Goal: Communication & Community: Share content

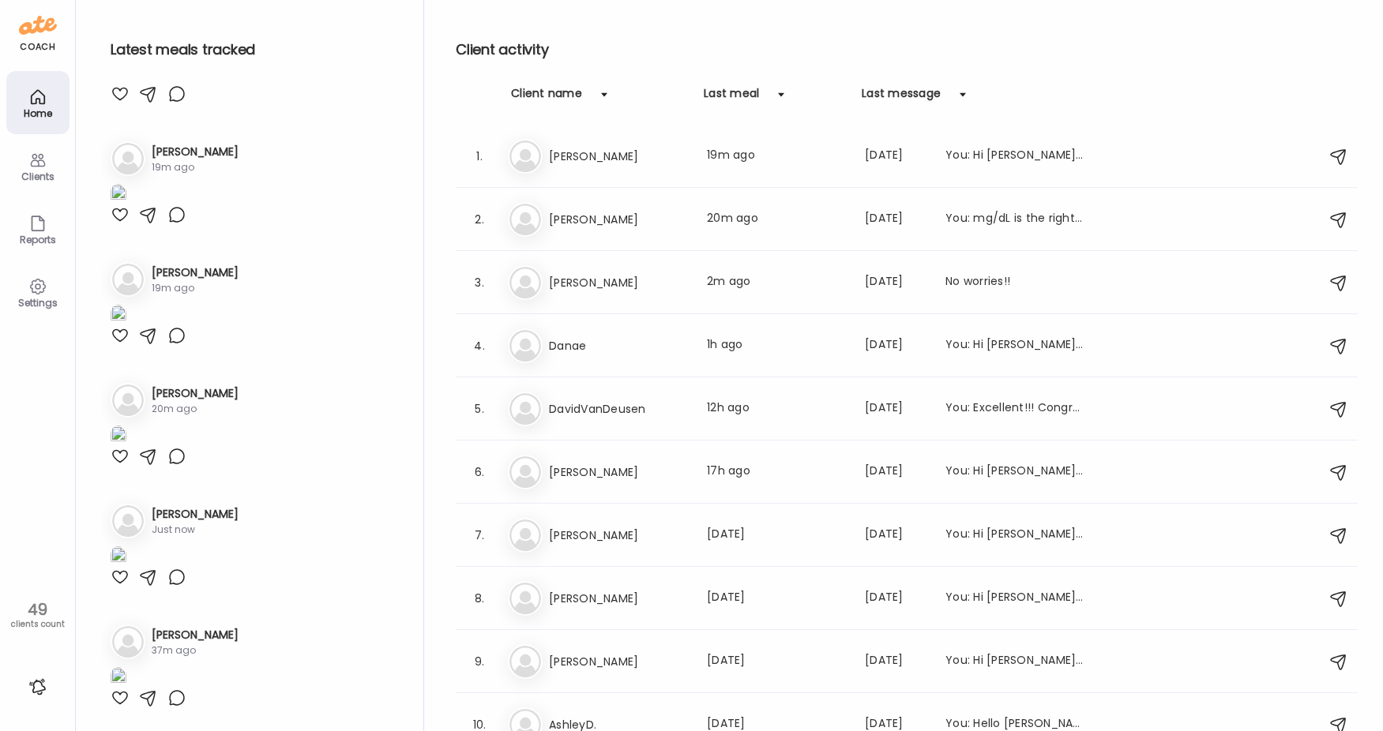
scroll to position [237, 0]
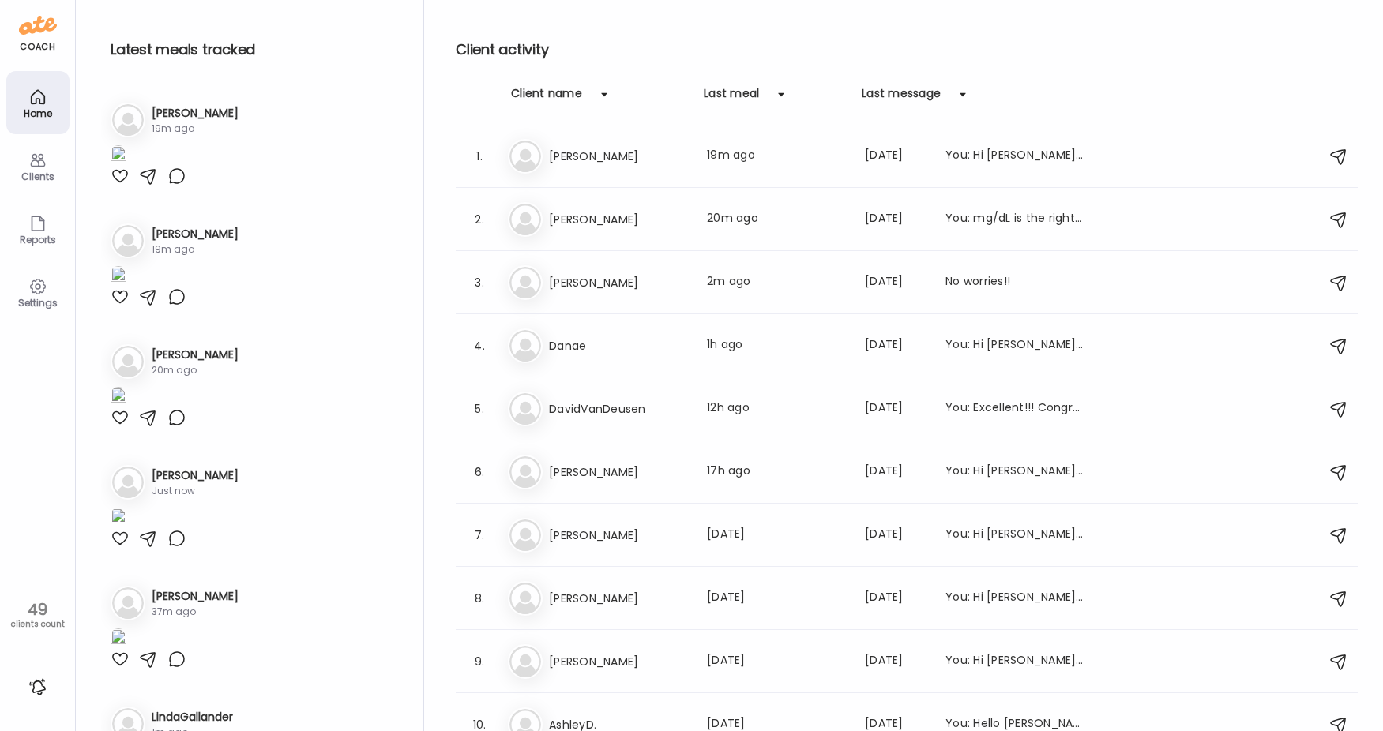
click at [126, 46] on img at bounding box center [119, 34] width 16 height 21
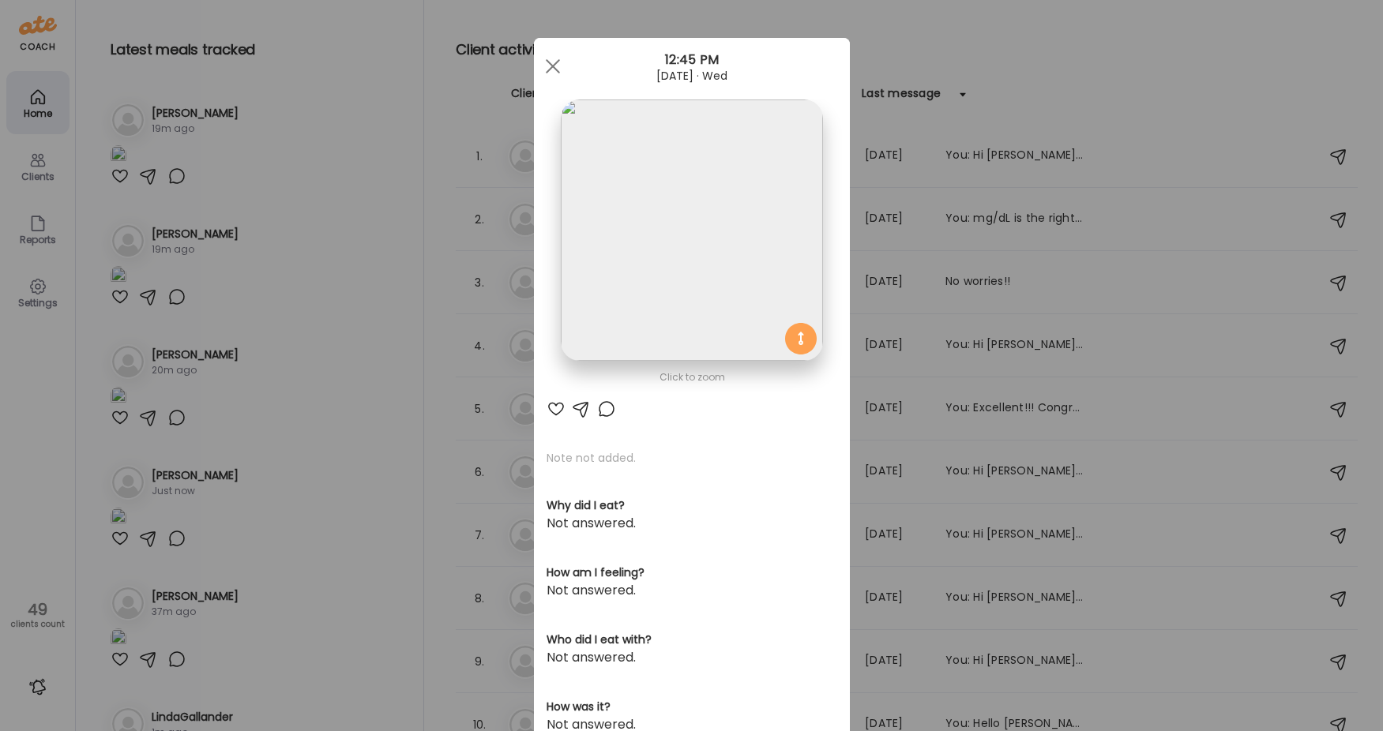
click at [601, 409] on div at bounding box center [606, 409] width 19 height 19
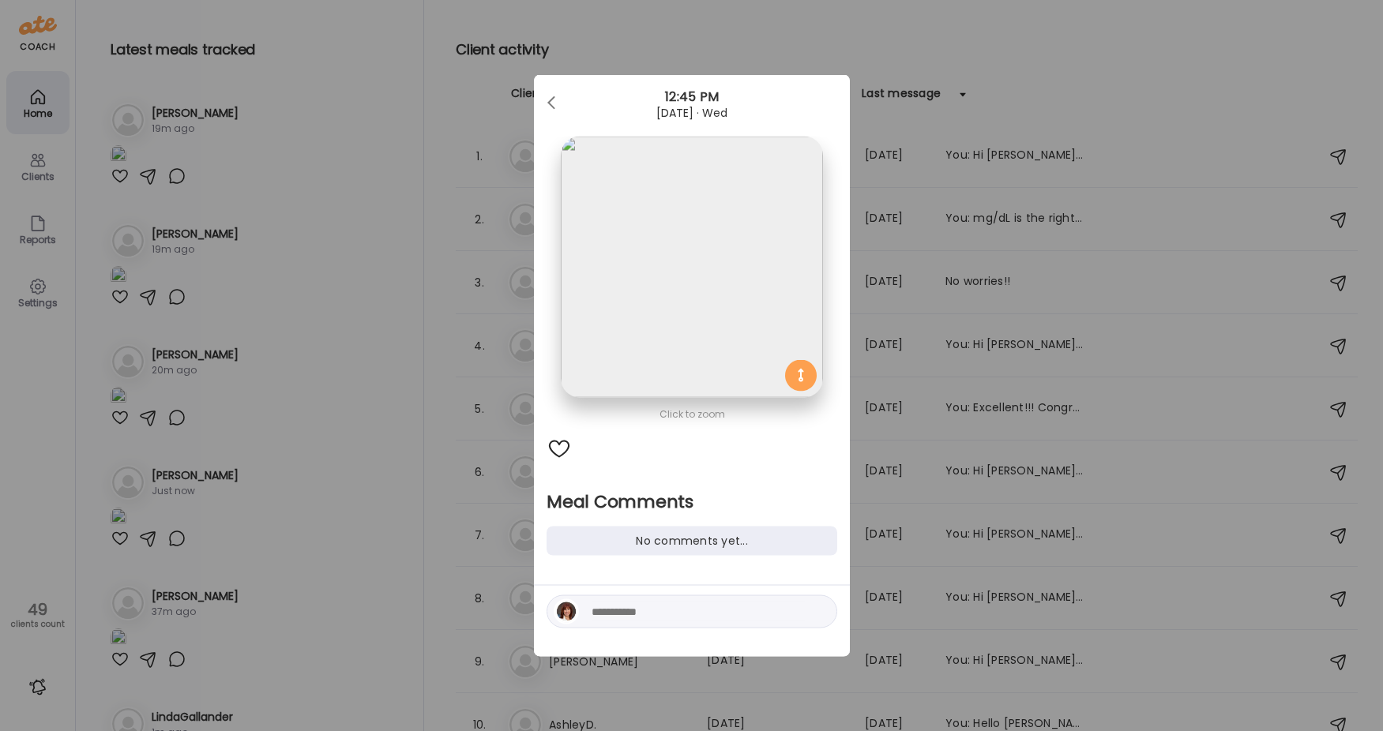
click at [614, 618] on textarea at bounding box center [697, 611] width 213 height 19
type textarea "**********"
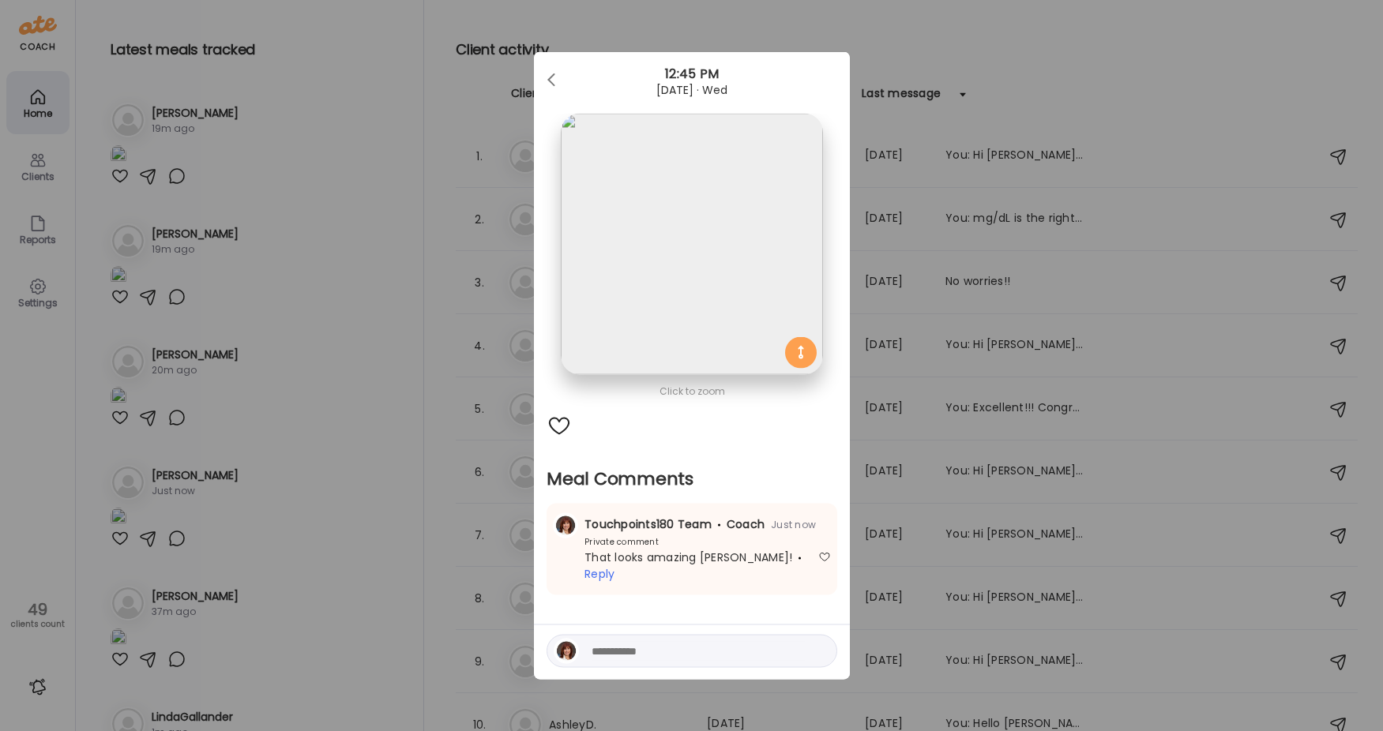
click at [308, 190] on div "Ate Coach Dashboard Wahoo! It’s official Take a moment to set up your Coach Pro…" at bounding box center [691, 365] width 1383 height 731
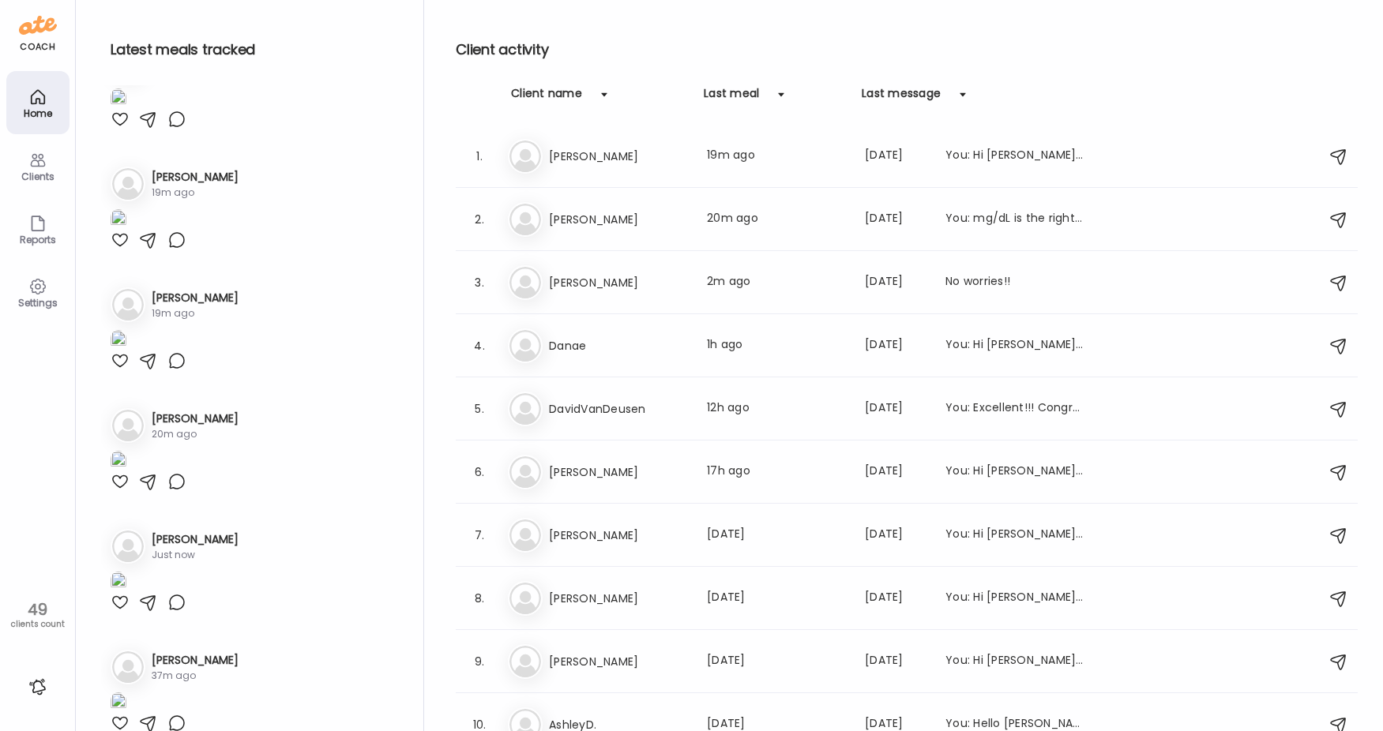
scroll to position [0, 0]
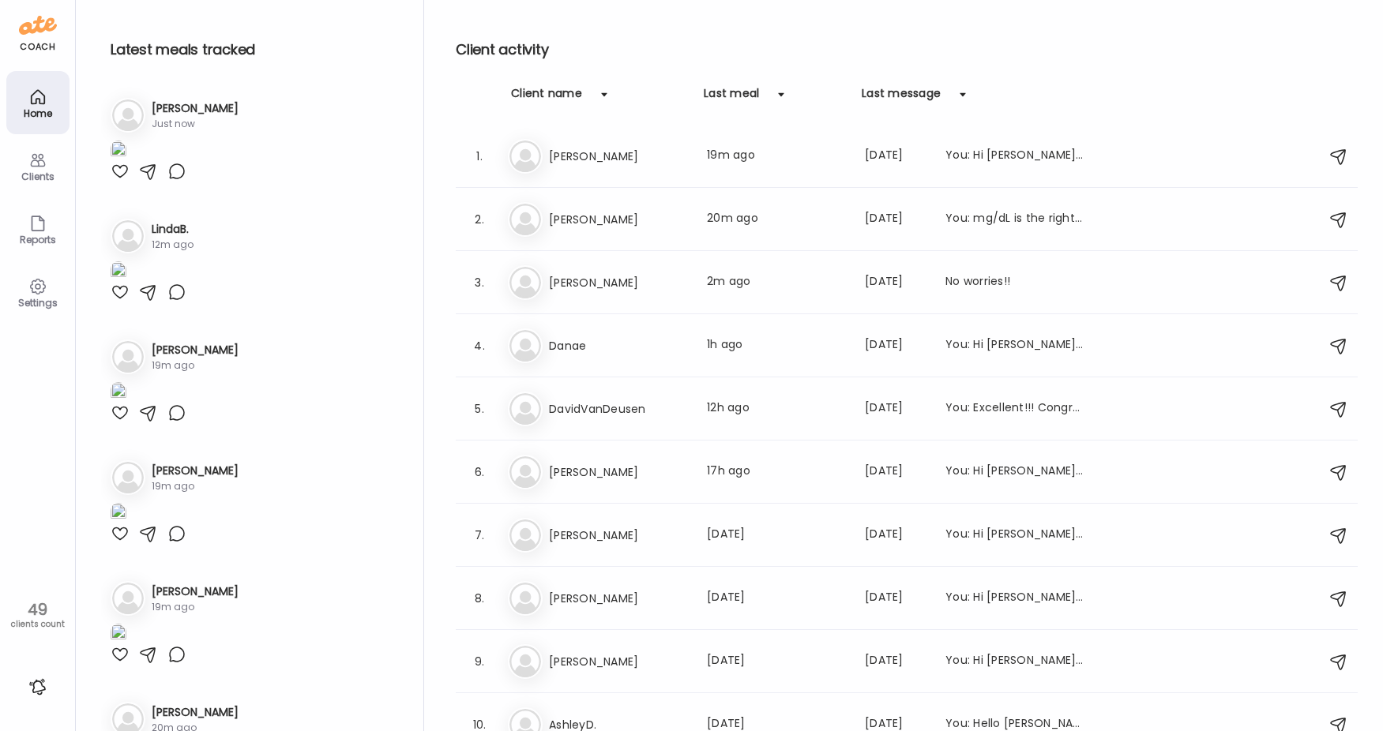
click at [126, 162] on img at bounding box center [119, 151] width 16 height 21
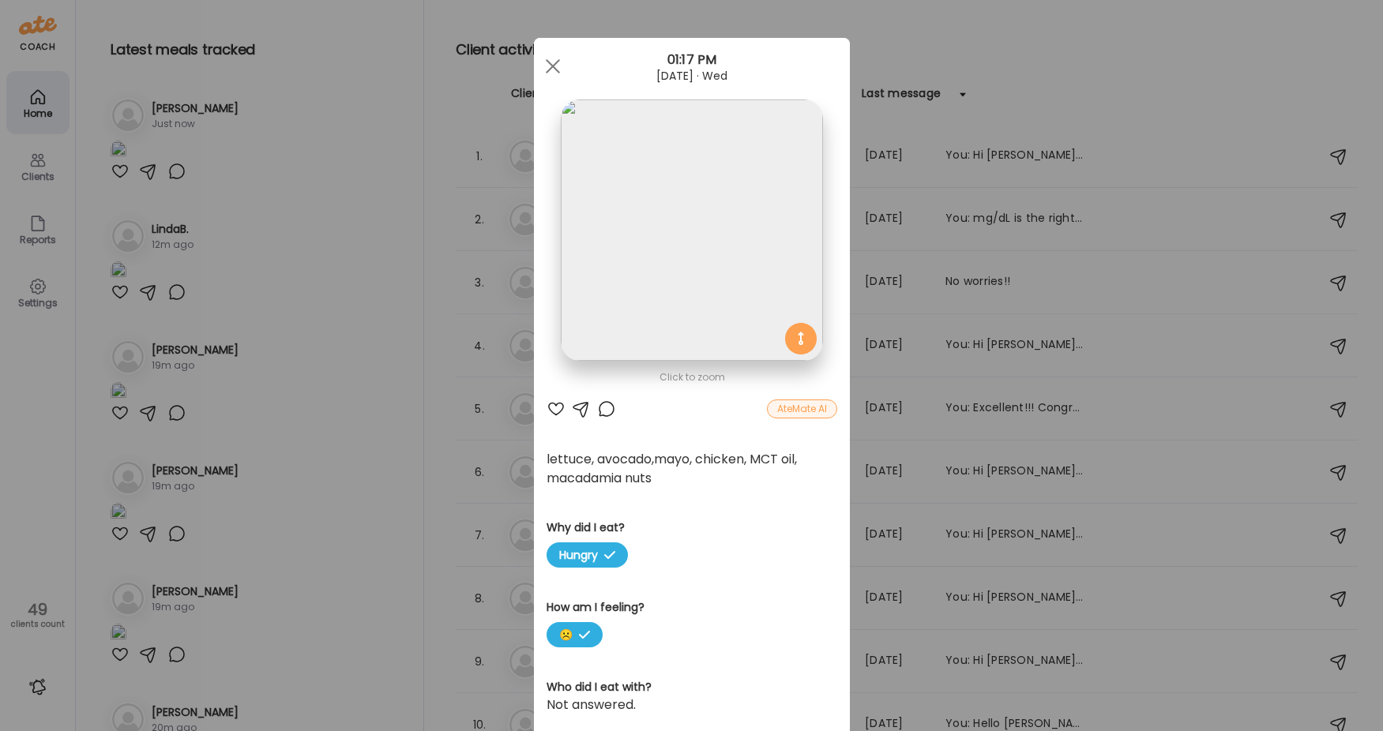
click at [714, 191] on img at bounding box center [691, 229] width 261 height 261
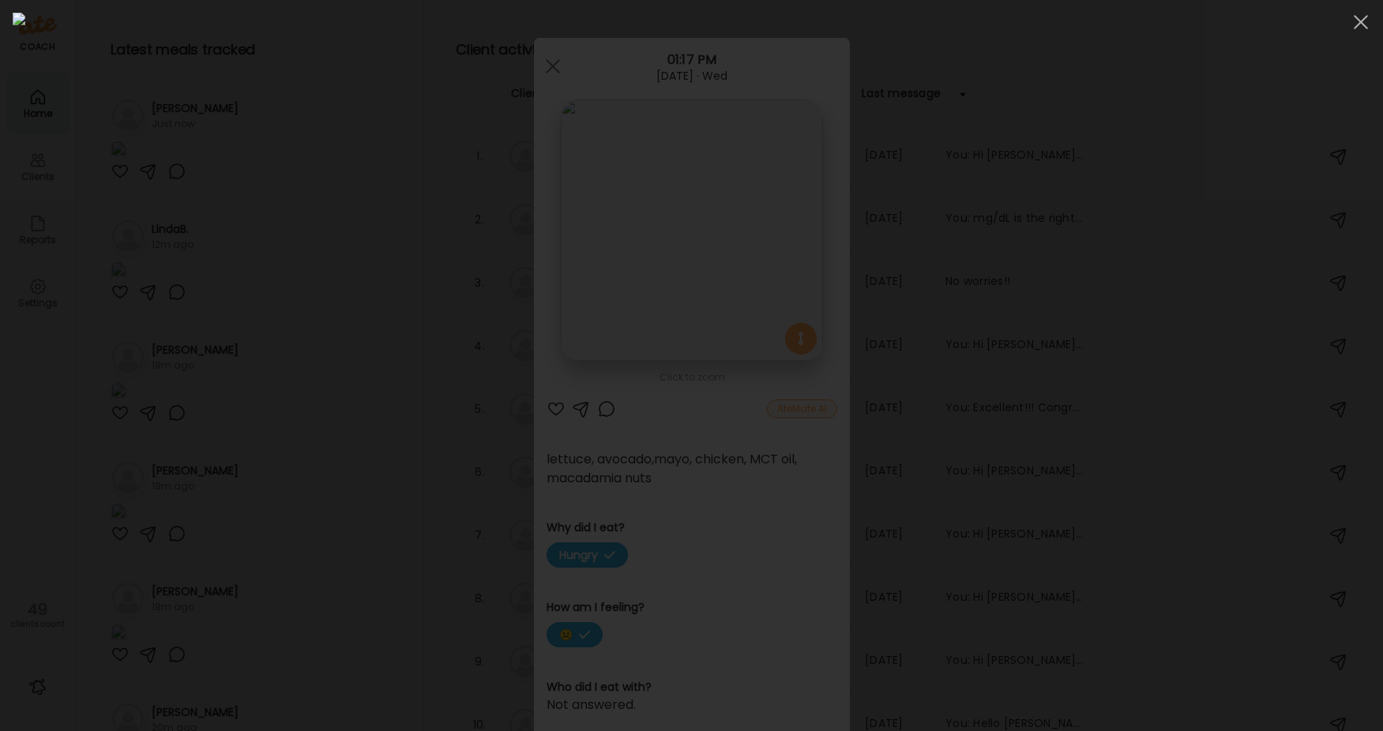
click at [220, 97] on div at bounding box center [691, 366] width 1357 height 706
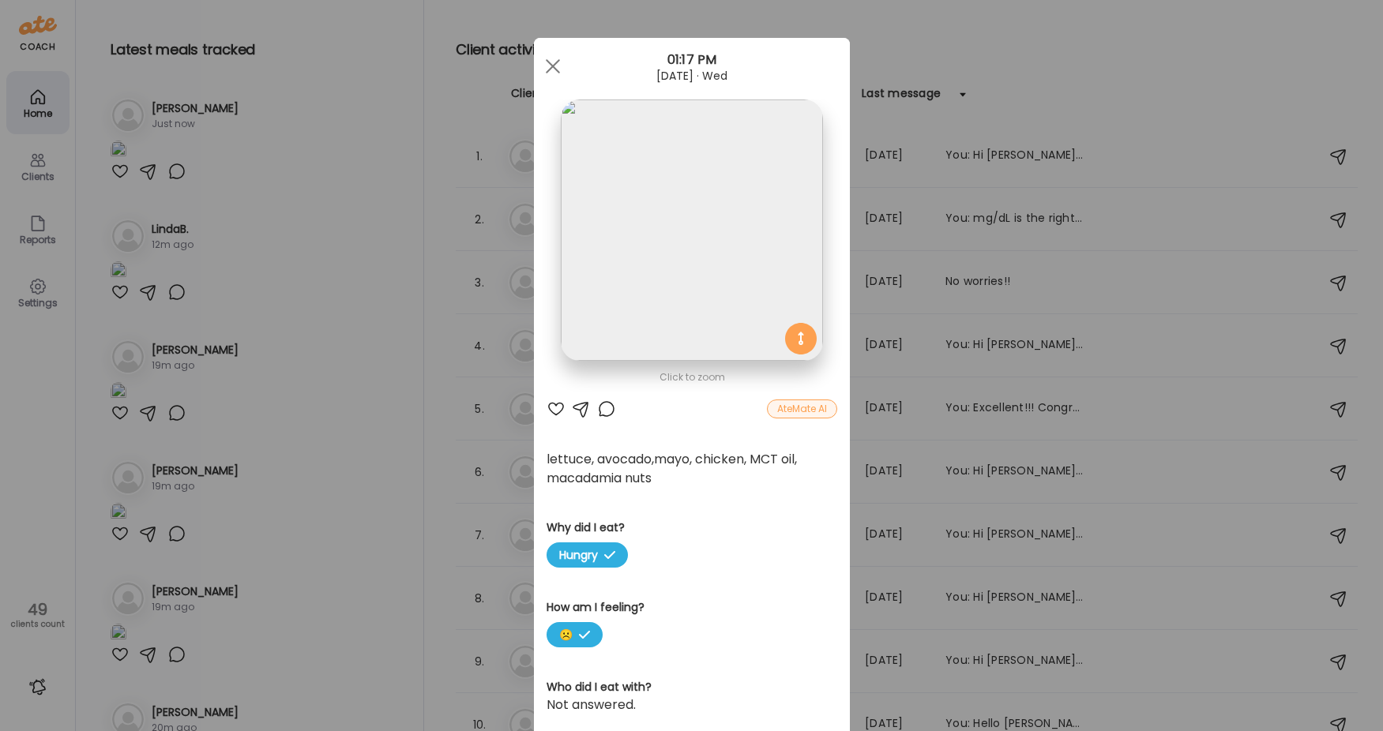
drag, startPoint x: 349, startPoint y: 460, endPoint x: 309, endPoint y: 449, distance: 41.6
click at [343, 457] on div "Ate Coach Dashboard Wahoo! It’s official Take a moment to set up your Coach Pro…" at bounding box center [691, 365] width 1383 height 731
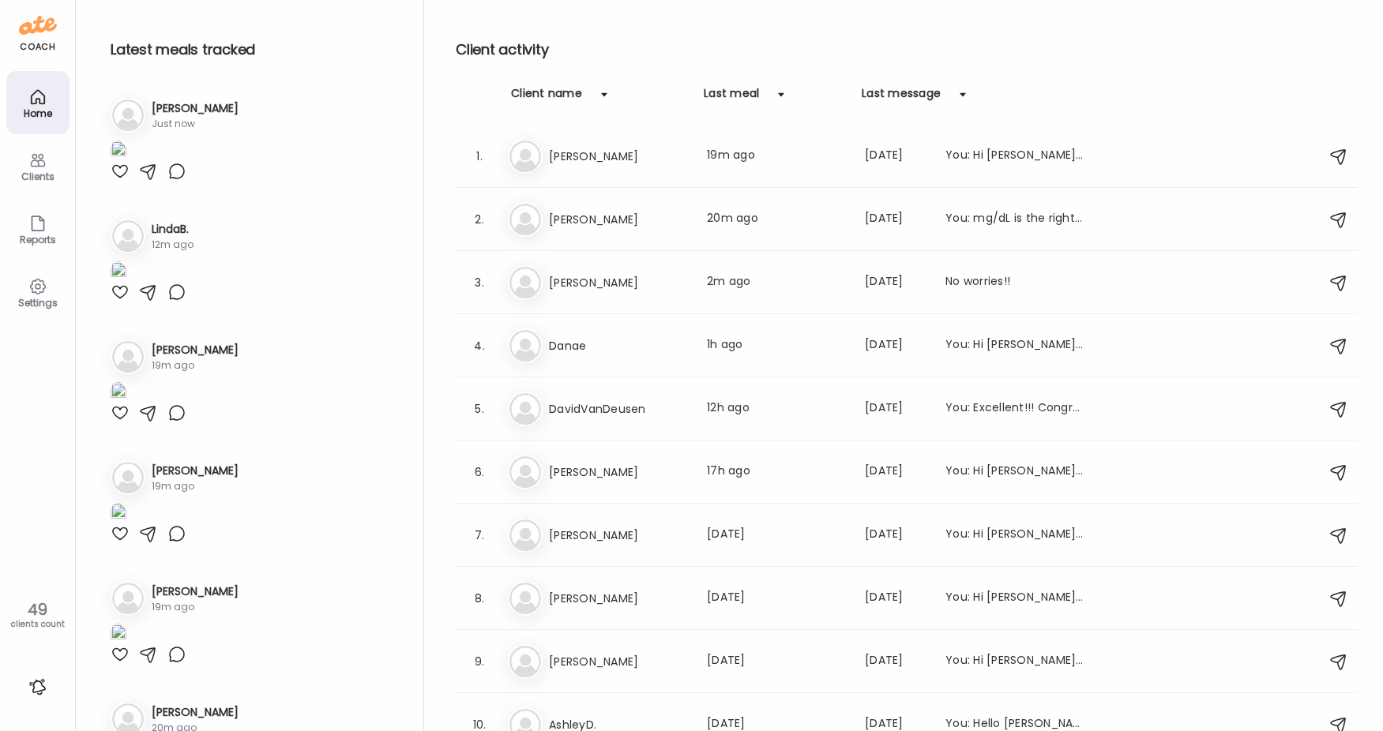
click at [124, 181] on div at bounding box center [120, 171] width 19 height 19
click at [116, 181] on div at bounding box center [120, 171] width 19 height 19
click at [126, 162] on img at bounding box center [119, 151] width 16 height 21
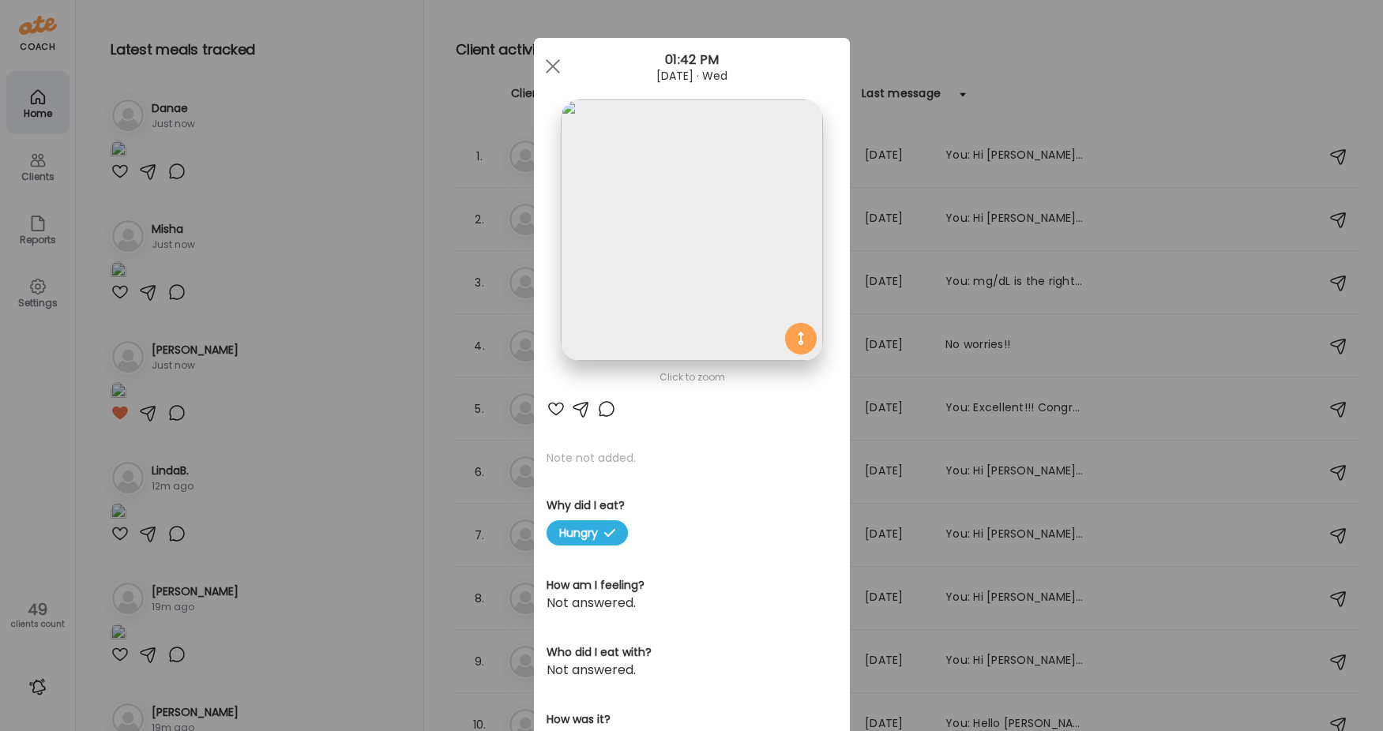
click at [343, 454] on div "Ate Coach Dashboard Wahoo! It’s official Take a moment to set up your Coach Pro…" at bounding box center [691, 365] width 1383 height 731
